Goal: Task Accomplishment & Management: Complete application form

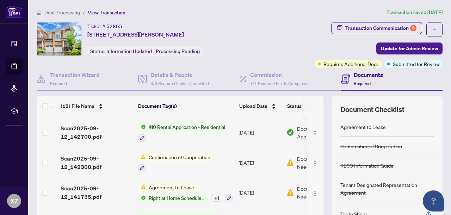
scroll to position [234, 0]
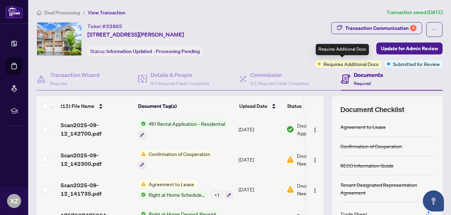
click at [330, 62] on span "Requires Additional Docs" at bounding box center [350, 64] width 55 height 8
click at [328, 64] on span "Requires Additional Docs" at bounding box center [350, 64] width 55 height 8
click at [328, 63] on span "Requires Additional Docs" at bounding box center [350, 64] width 55 height 8
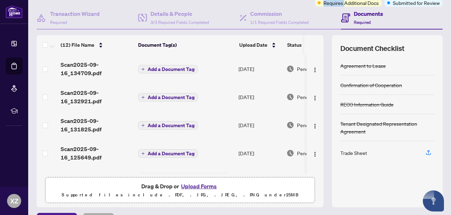
scroll to position [0, 0]
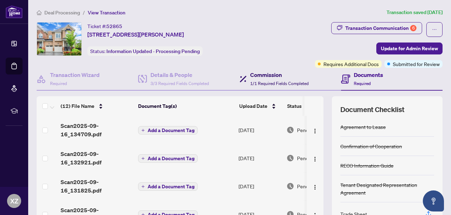
click at [257, 81] on span "1/1 Required Fields Completed" at bounding box center [279, 83] width 58 height 5
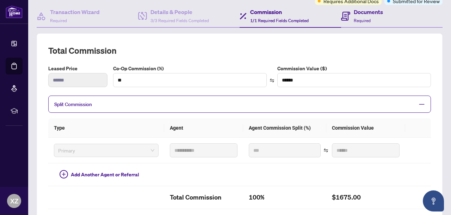
scroll to position [70, 0]
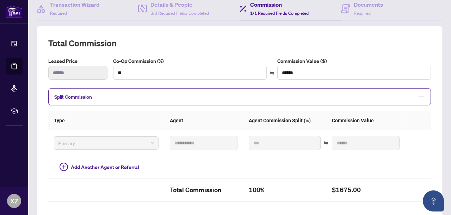
click at [418, 96] on icon "minus" at bounding box center [421, 97] width 6 height 6
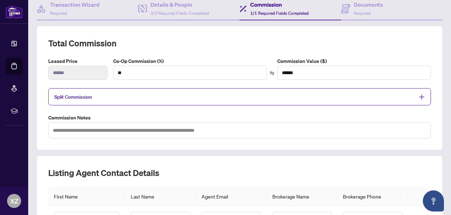
click at [419, 97] on icon "plus" at bounding box center [421, 97] width 5 height 1
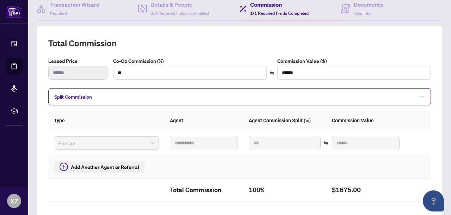
click at [105, 165] on span "Add Another Agent or Referral" at bounding box center [105, 168] width 68 height 8
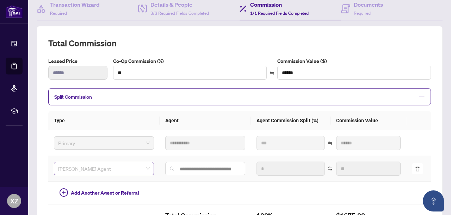
click at [139, 166] on span "[PERSON_NAME] Agent" at bounding box center [104, 169] width 92 height 11
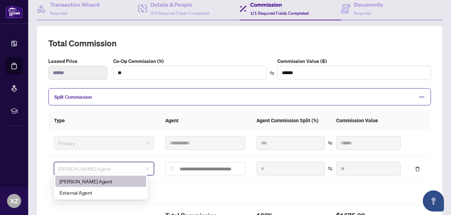
click at [438, 131] on div "**********" at bounding box center [239, 152] width 411 height 252
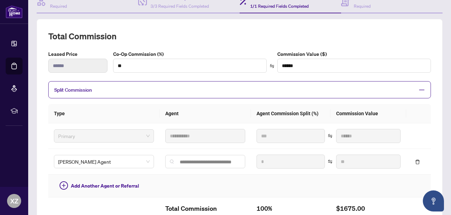
scroll to position [106, 0]
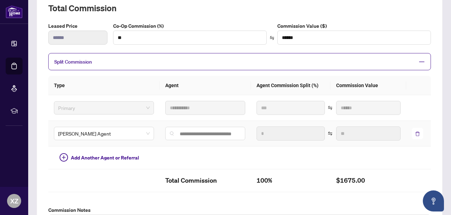
click at [415, 132] on icon "delete" at bounding box center [417, 134] width 4 height 5
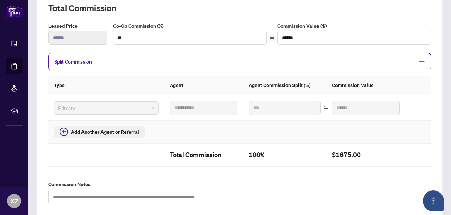
click at [61, 130] on icon "plus-circle" at bounding box center [63, 132] width 8 height 8
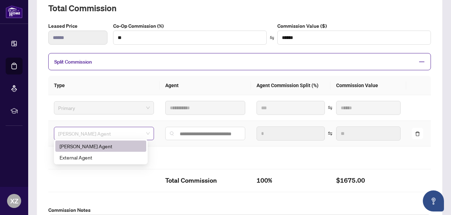
click at [98, 133] on span "[PERSON_NAME] Agent" at bounding box center [104, 133] width 92 height 11
click at [88, 157] on div "External Agent" at bounding box center [100, 158] width 82 height 8
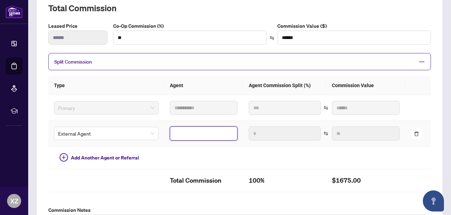
click at [200, 130] on input "text" at bounding box center [204, 134] width 68 height 14
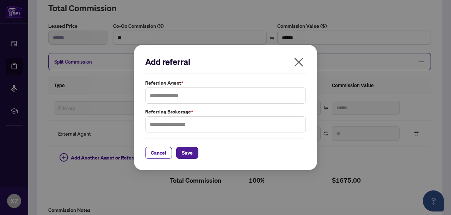
click at [297, 61] on icon "close" at bounding box center [298, 62] width 9 height 9
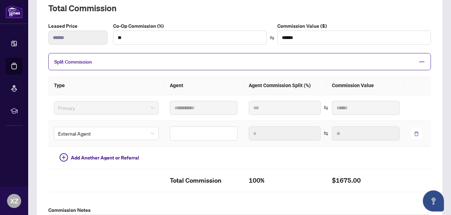
click at [414, 132] on icon "delete" at bounding box center [416, 134] width 5 height 5
click at [411, 147] on td at bounding box center [418, 158] width 26 height 23
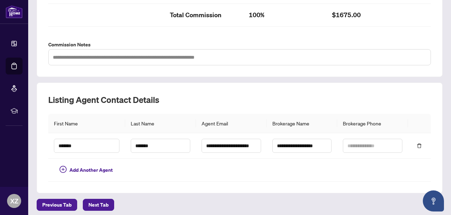
scroll to position [175, 0]
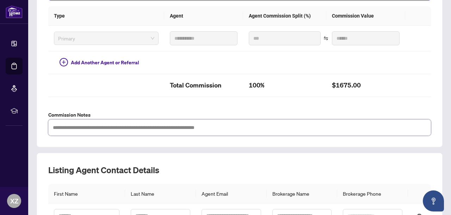
click at [164, 126] on textarea at bounding box center [239, 128] width 382 height 16
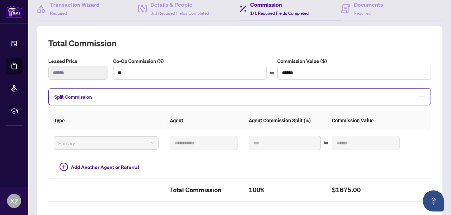
scroll to position [0, 0]
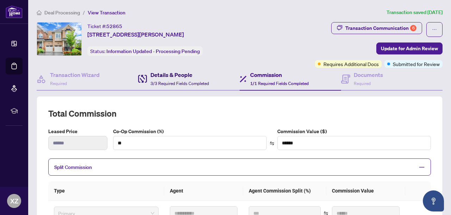
click at [169, 84] on span "3/3 Required Fields Completed" at bounding box center [179, 83] width 58 height 5
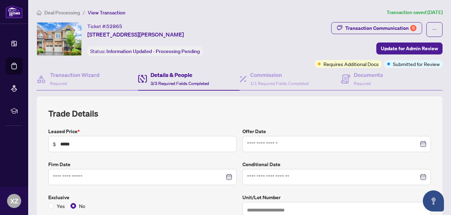
type input "**********"
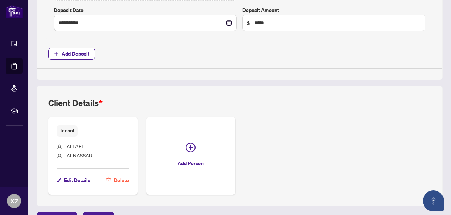
scroll to position [347, 0]
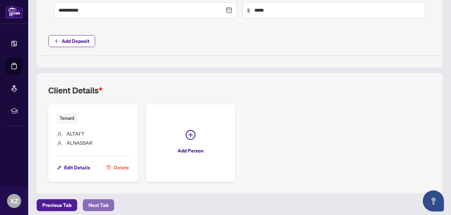
click at [96, 202] on span "Next Tab" at bounding box center [98, 205] width 20 height 11
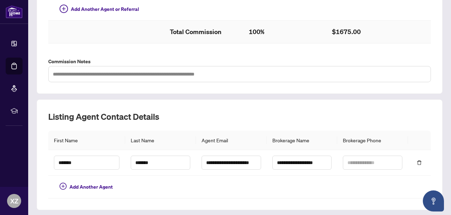
scroll to position [246, 0]
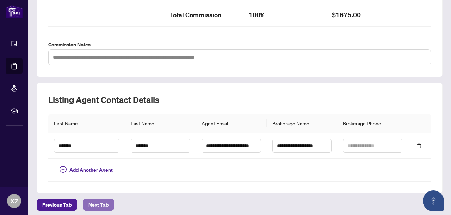
click at [93, 204] on span "Next Tab" at bounding box center [98, 205] width 20 height 11
